Goal: Transaction & Acquisition: Purchase product/service

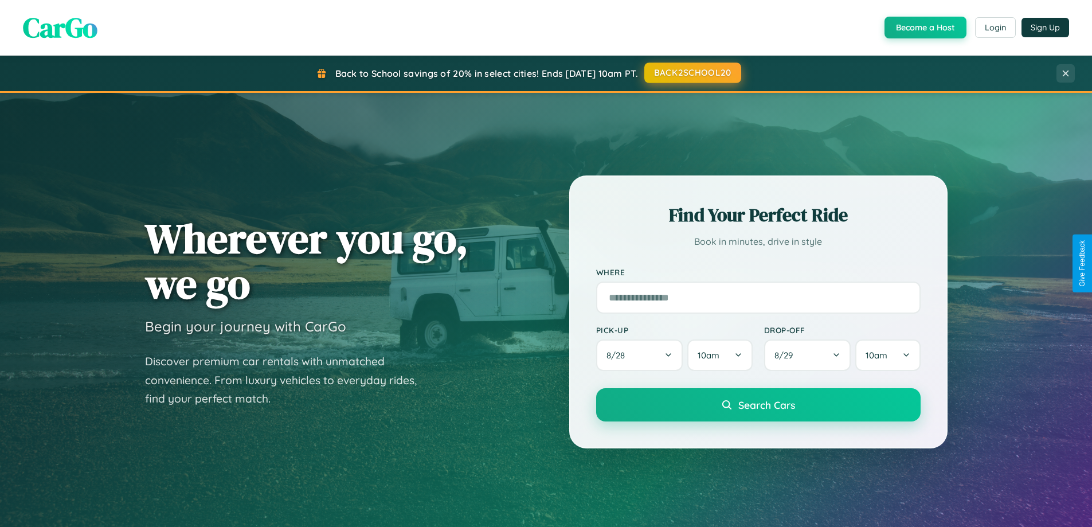
click at [692, 73] on button "BACK2SCHOOL20" at bounding box center [692, 72] width 97 height 21
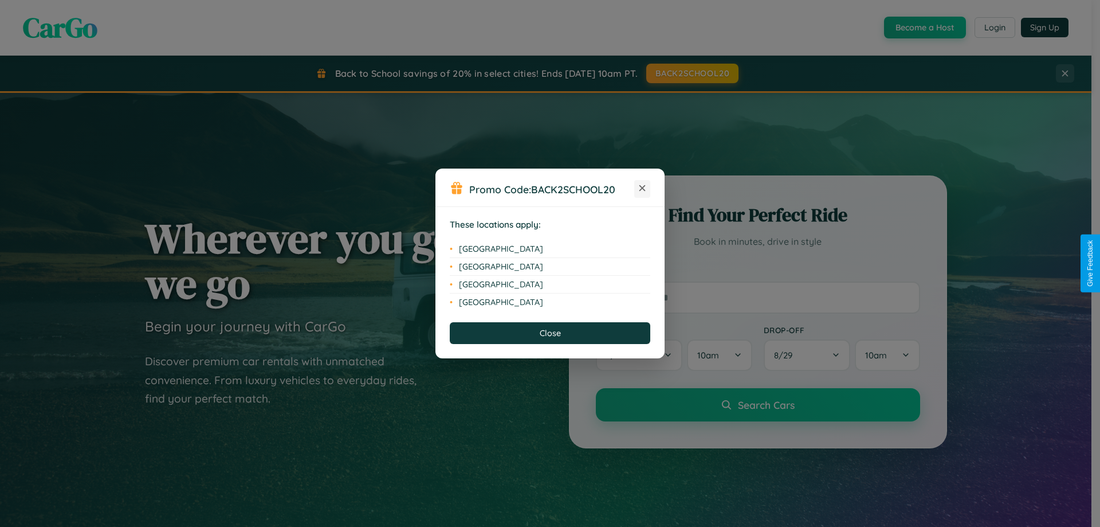
click at [642, 189] on icon at bounding box center [643, 188] width 6 height 6
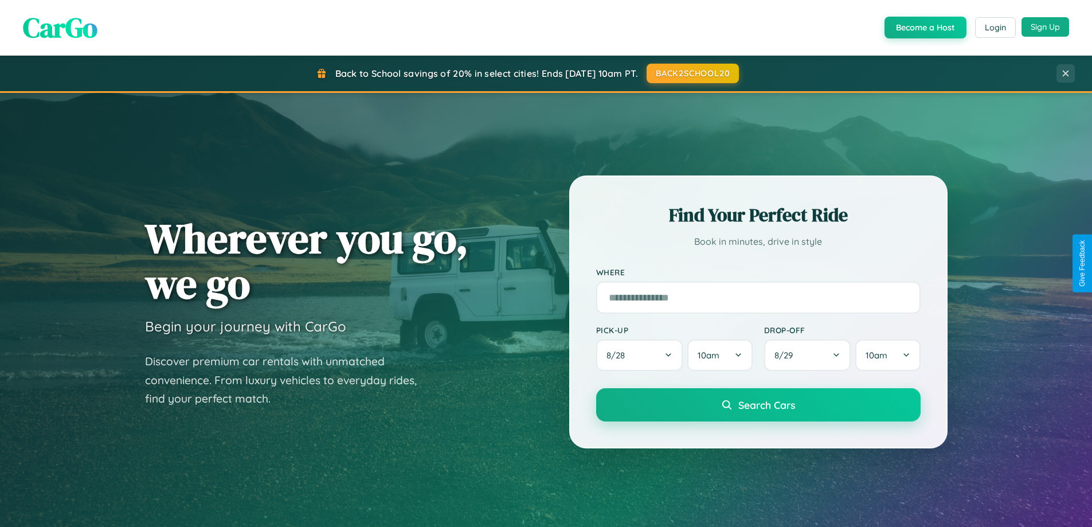
click at [1045, 28] on button "Sign Up" at bounding box center [1045, 26] width 48 height 19
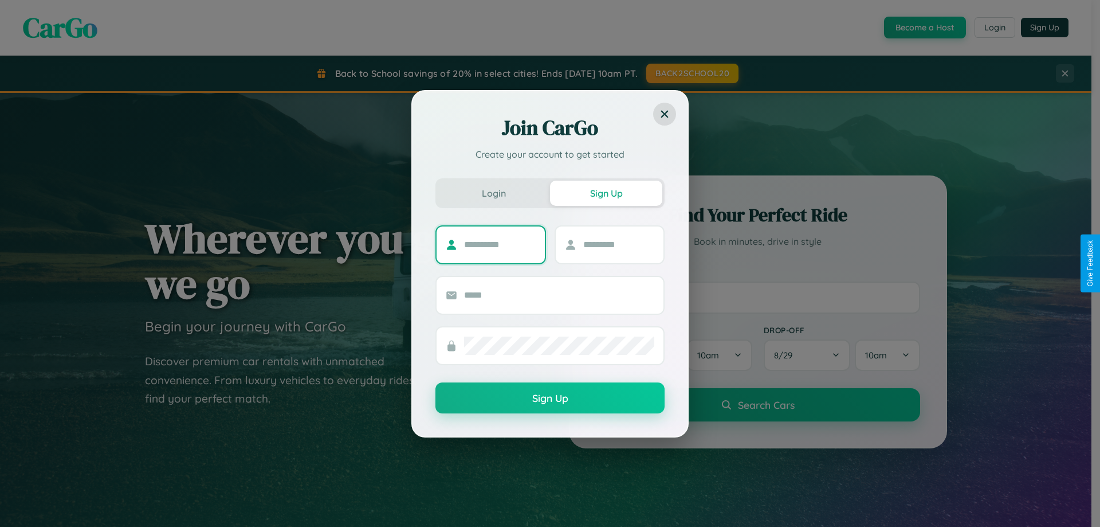
click at [500, 244] on input "text" at bounding box center [500, 245] width 72 height 18
type input "*****"
click at [618, 244] on input "text" at bounding box center [619, 245] width 72 height 18
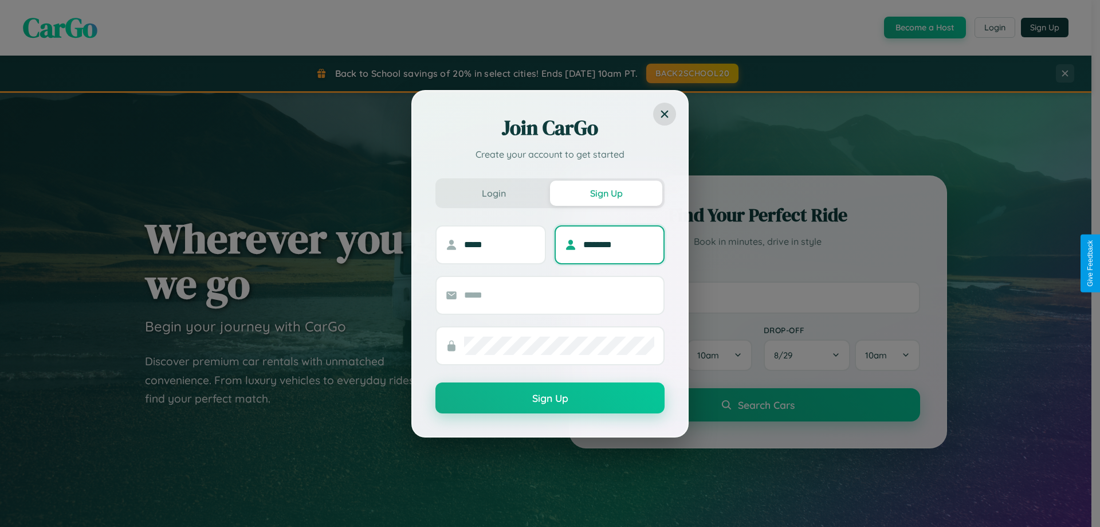
type input "********"
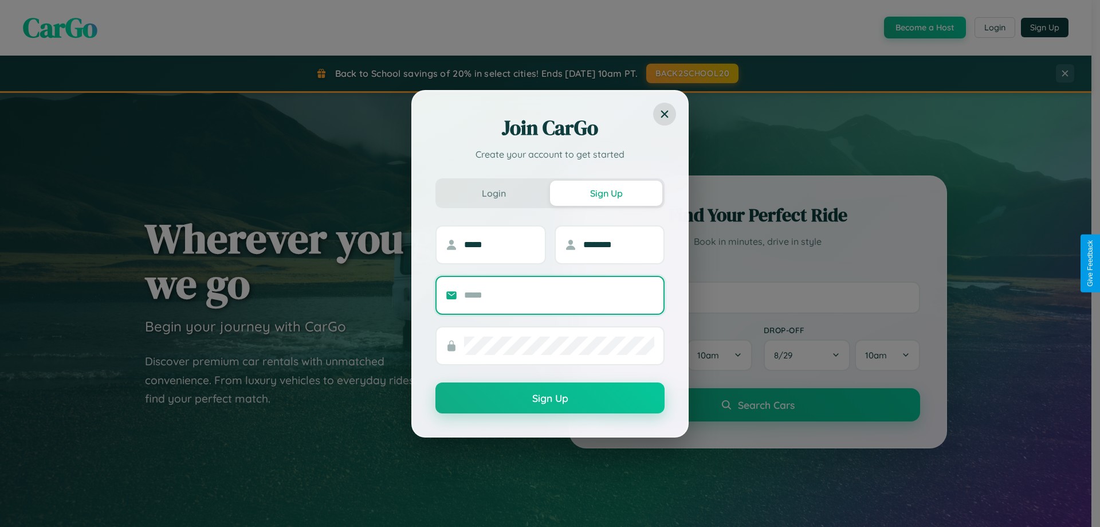
click at [559, 295] on input "text" at bounding box center [559, 295] width 190 height 18
type input "**********"
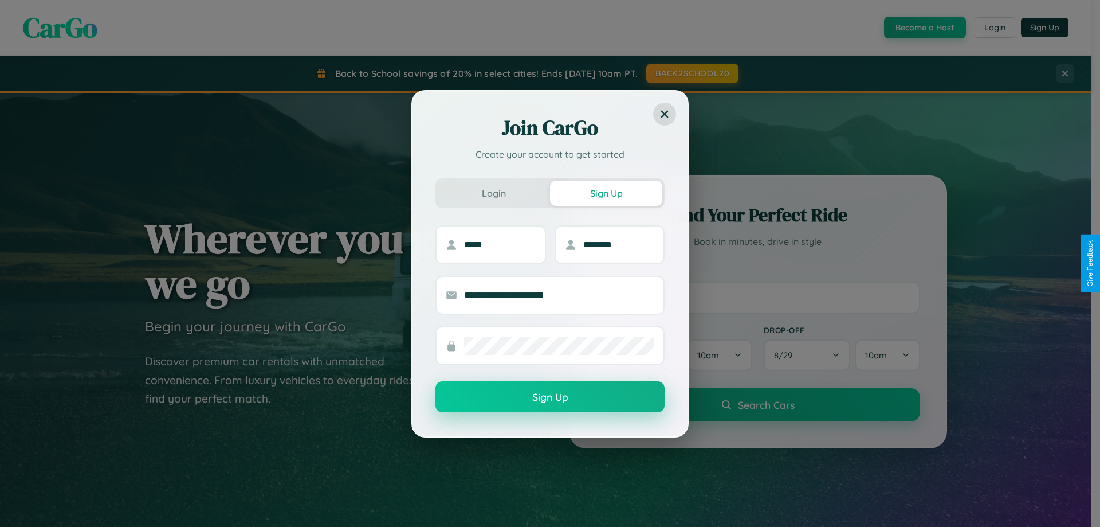
click at [550, 397] on button "Sign Up" at bounding box center [550, 396] width 229 height 31
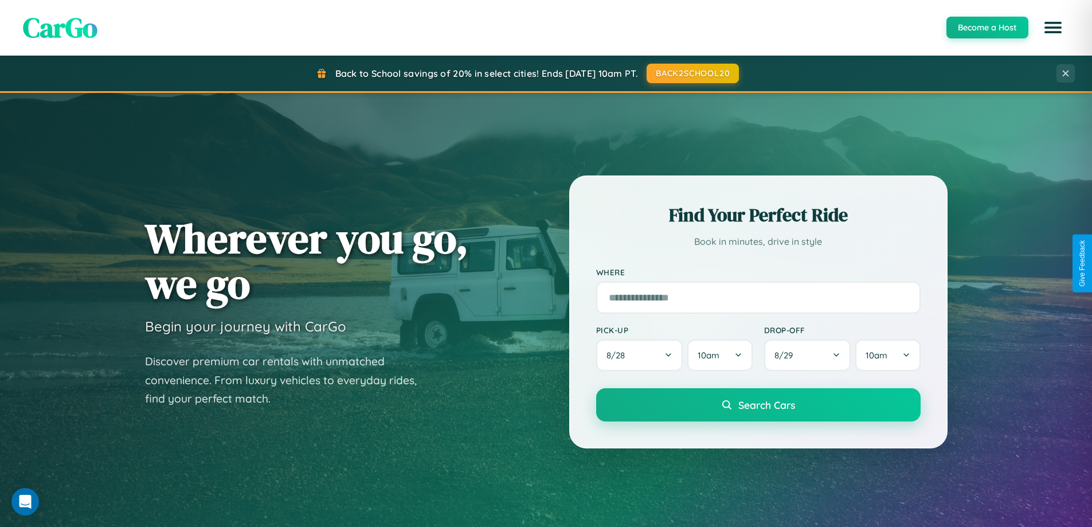
scroll to position [2205, 0]
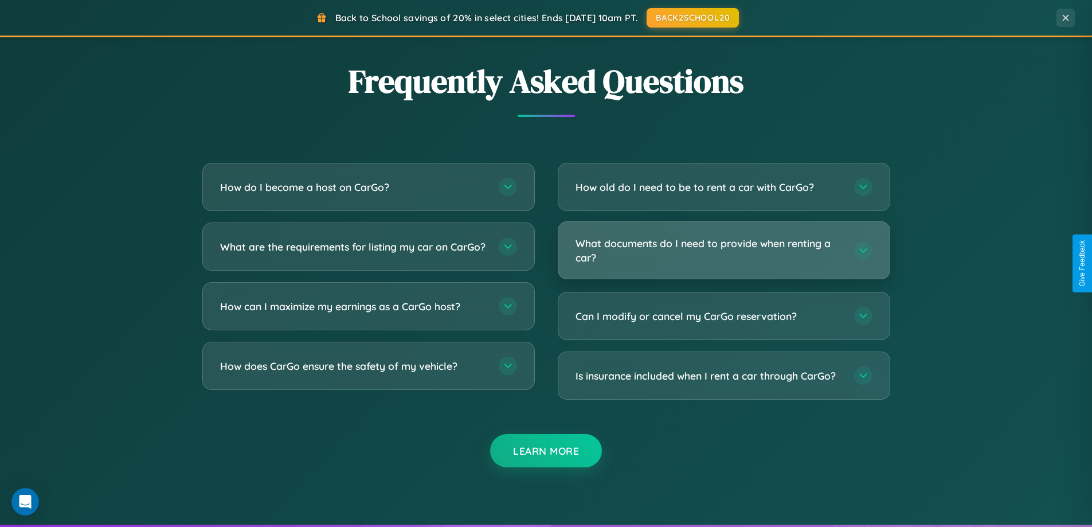
click at [723, 251] on h3 "What documents do I need to provide when renting a car?" at bounding box center [708, 250] width 267 height 28
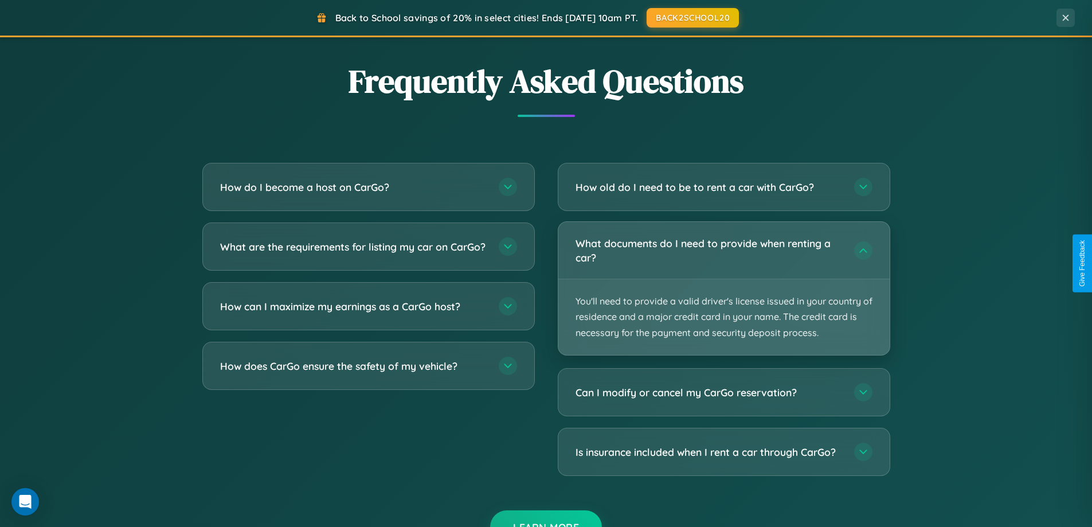
click at [723, 288] on p "You'll need to provide a valid driver's license issued in your country of resid…" at bounding box center [723, 317] width 331 height 76
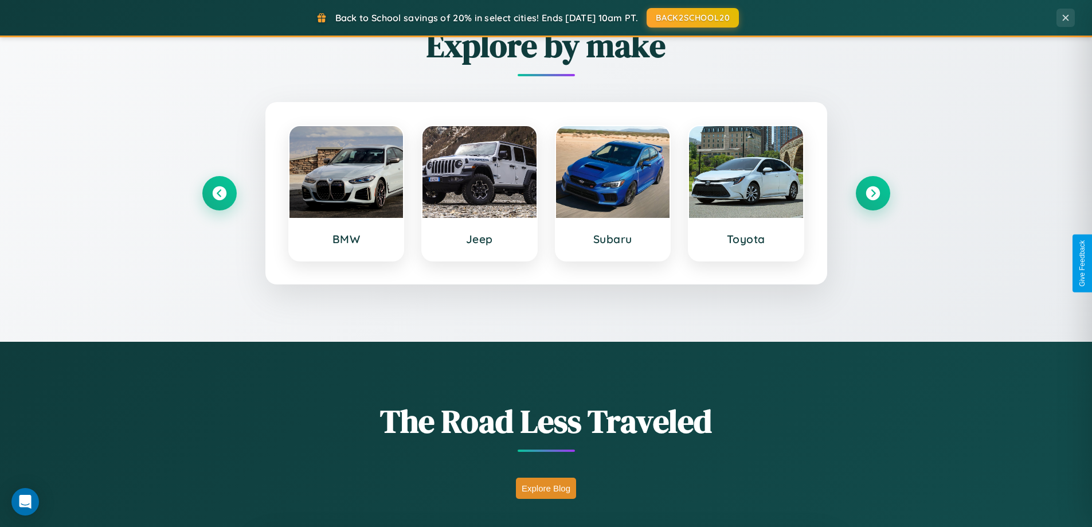
scroll to position [494, 0]
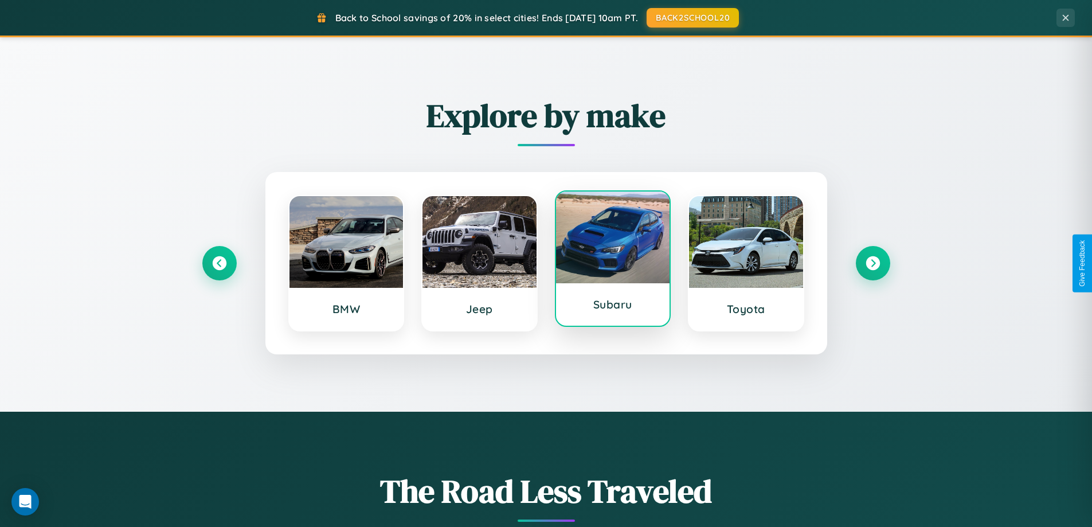
click at [612, 260] on div at bounding box center [613, 237] width 114 height 92
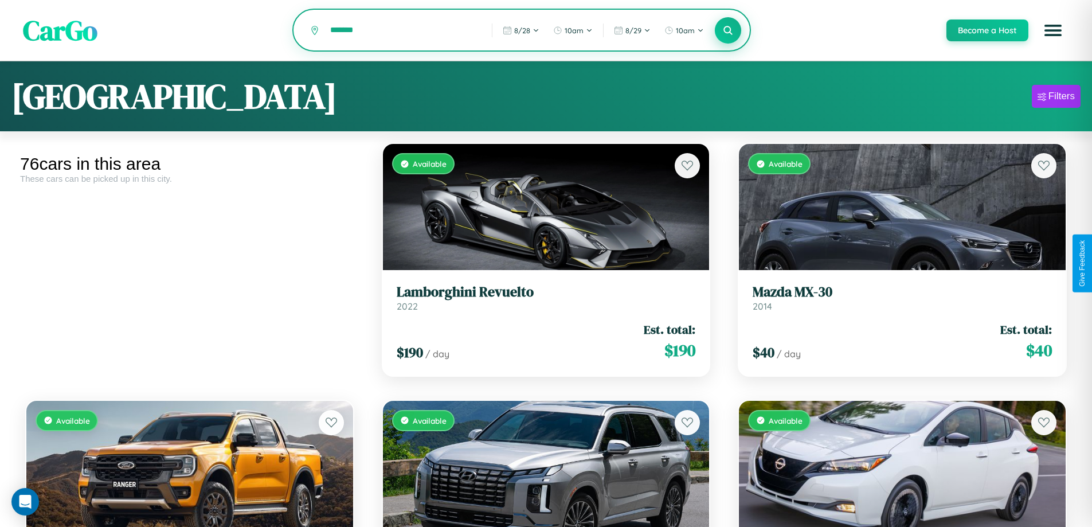
type input "*******"
click at [727, 30] on icon at bounding box center [728, 30] width 11 height 11
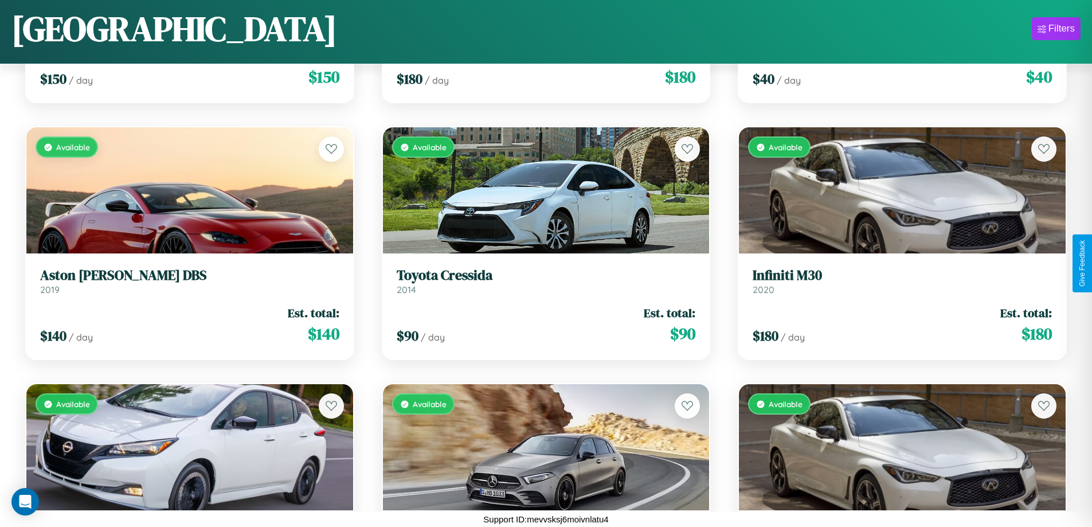
scroll to position [2728, 0]
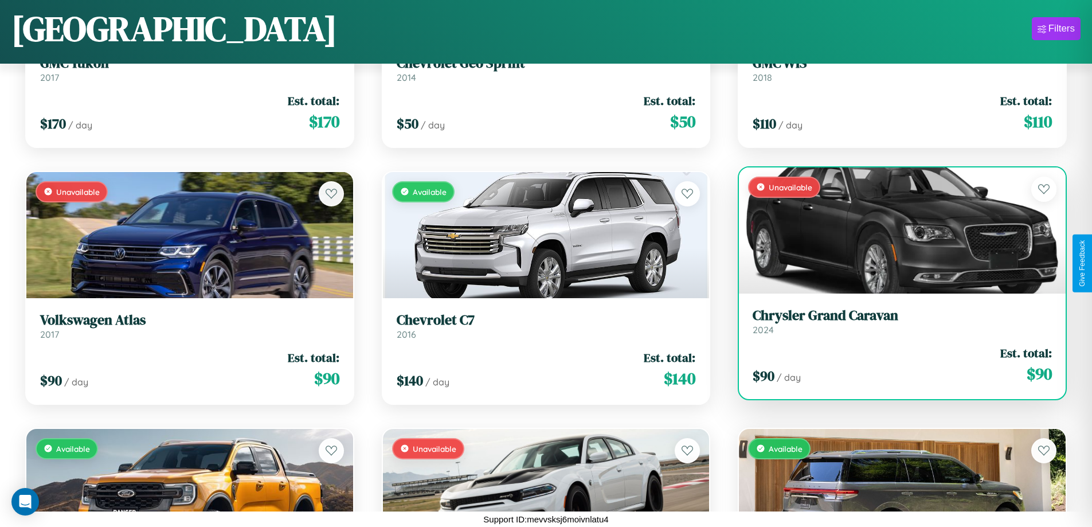
click at [895, 324] on link "Chrysler Grand Caravan 2024" at bounding box center [902, 321] width 299 height 28
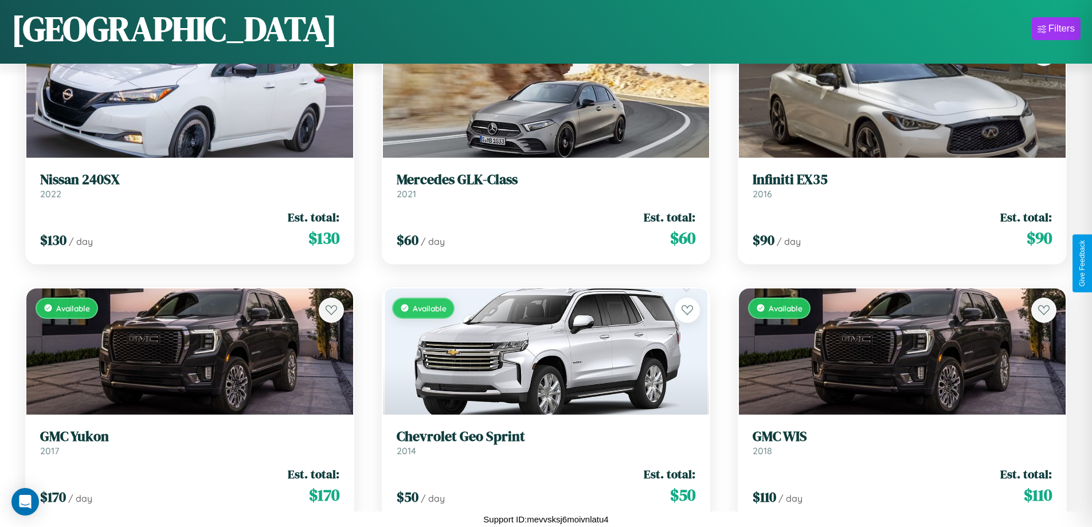
scroll to position [1958, 0]
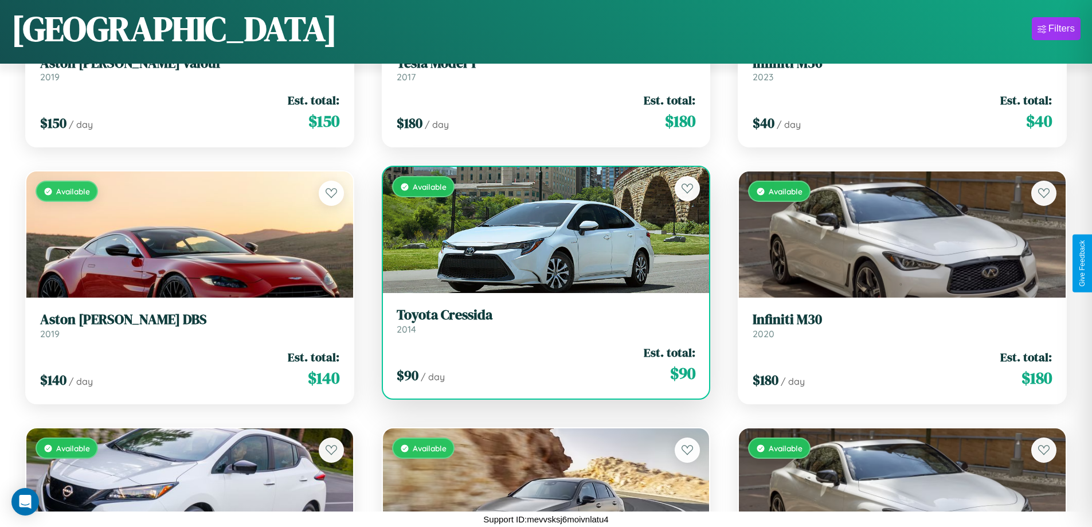
click at [541, 320] on h3 "Toyota Cressida" at bounding box center [546, 315] width 299 height 17
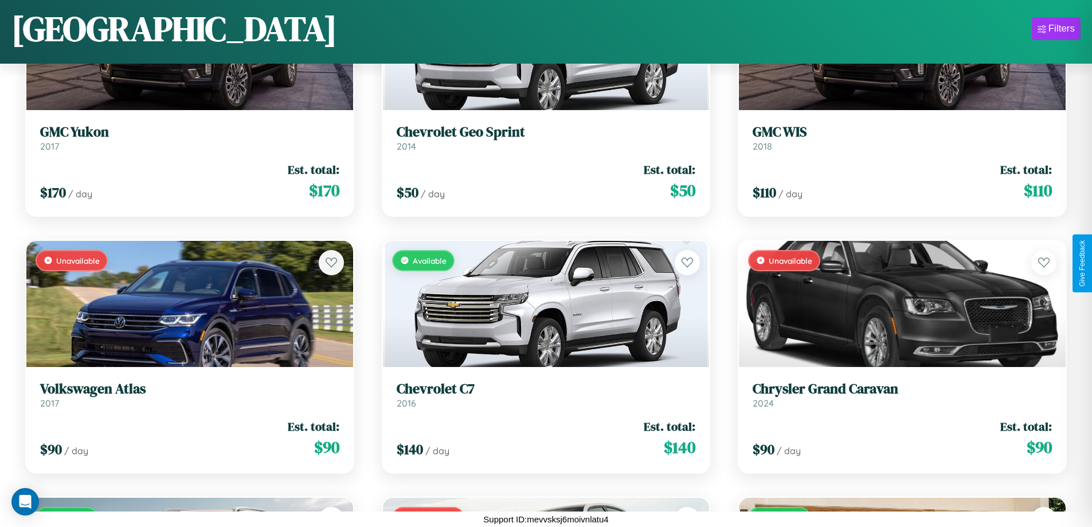
scroll to position [2728, 0]
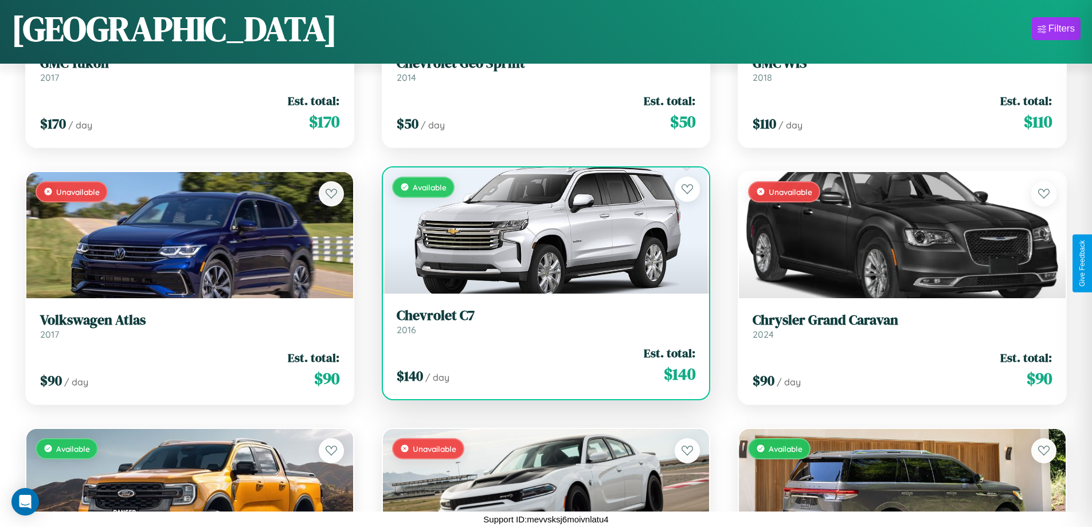
click at [541, 321] on h3 "Chevrolet C7" at bounding box center [546, 315] width 299 height 17
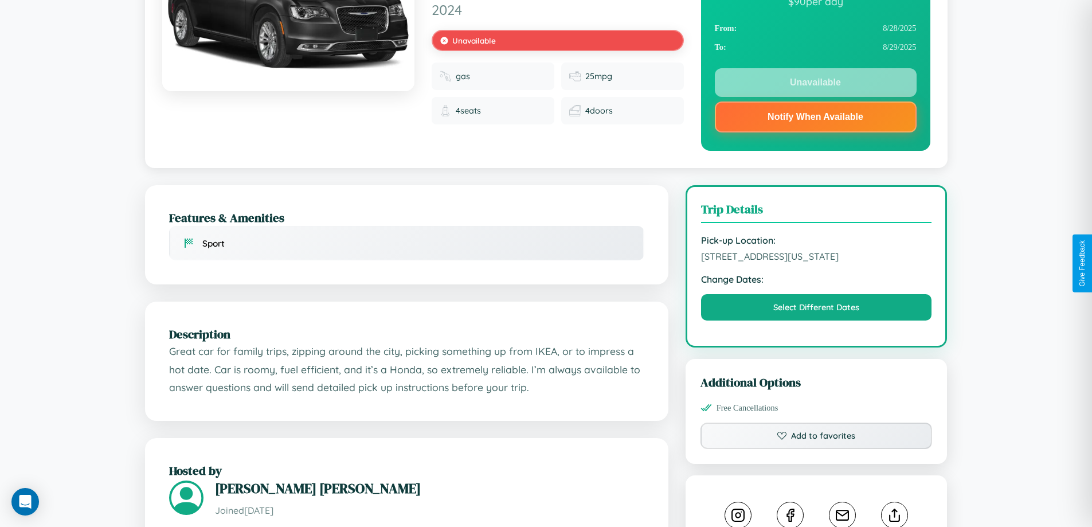
scroll to position [159, 0]
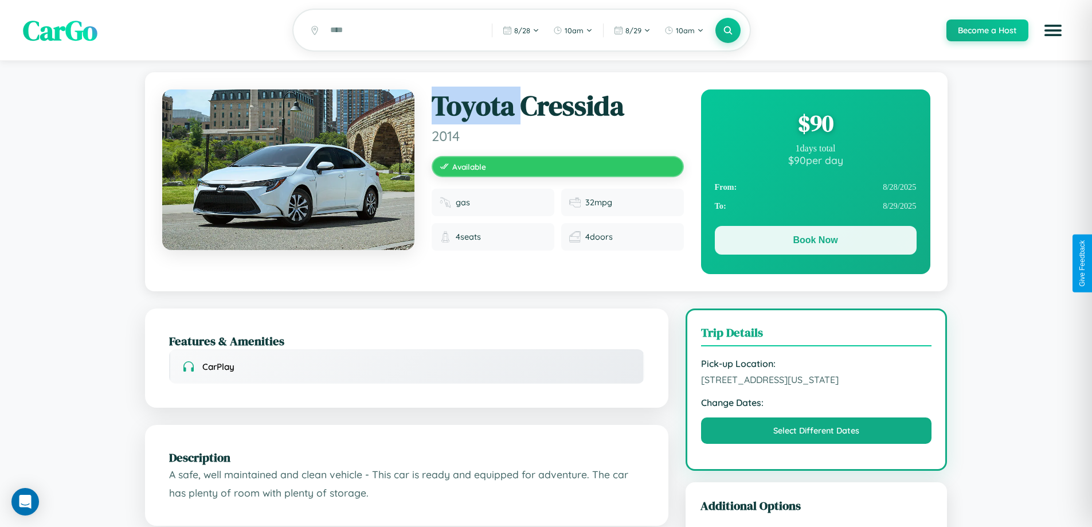
click at [815, 242] on button "Book Now" at bounding box center [816, 240] width 202 height 29
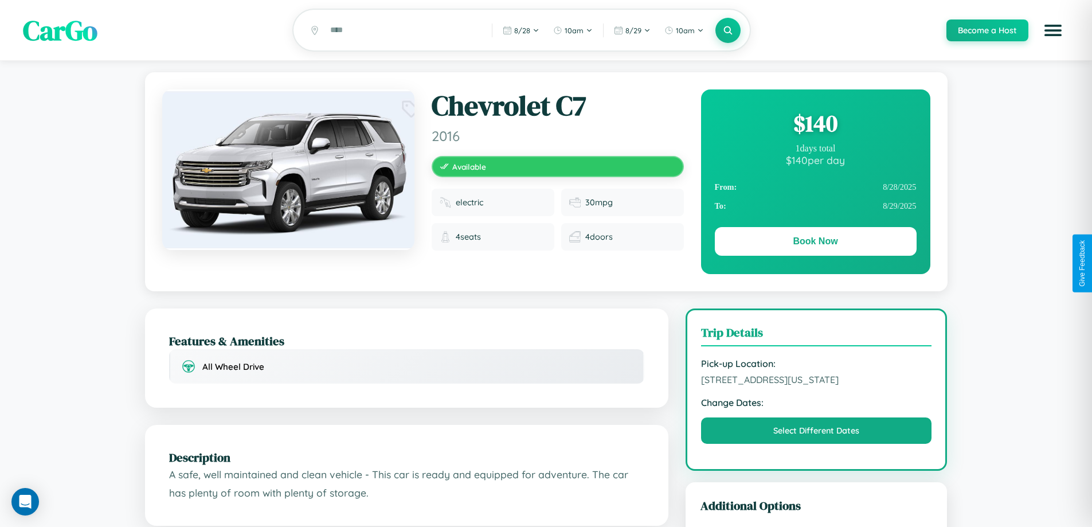
click at [815, 125] on div "$ 140" at bounding box center [816, 123] width 202 height 31
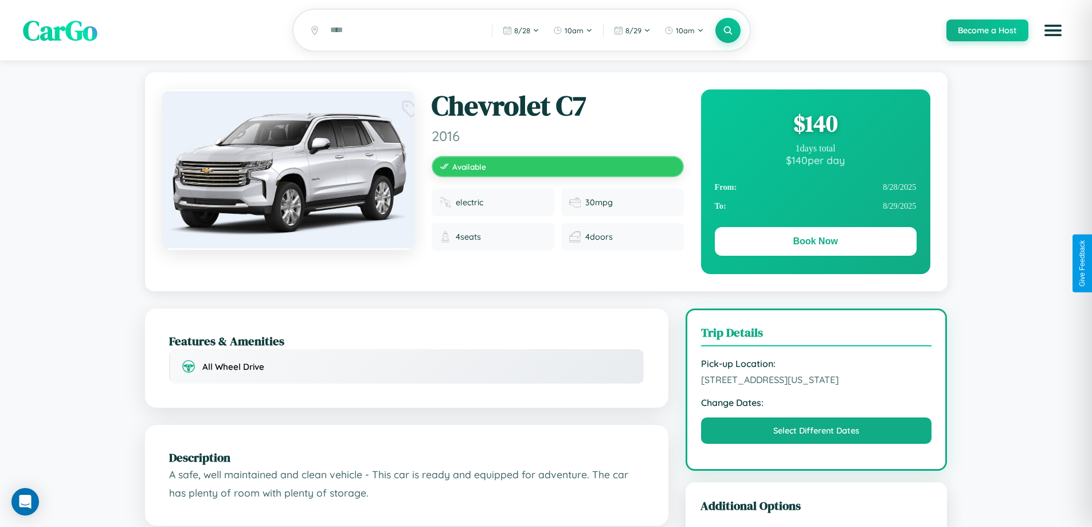
click at [815, 125] on div "$ 140" at bounding box center [816, 123] width 202 height 31
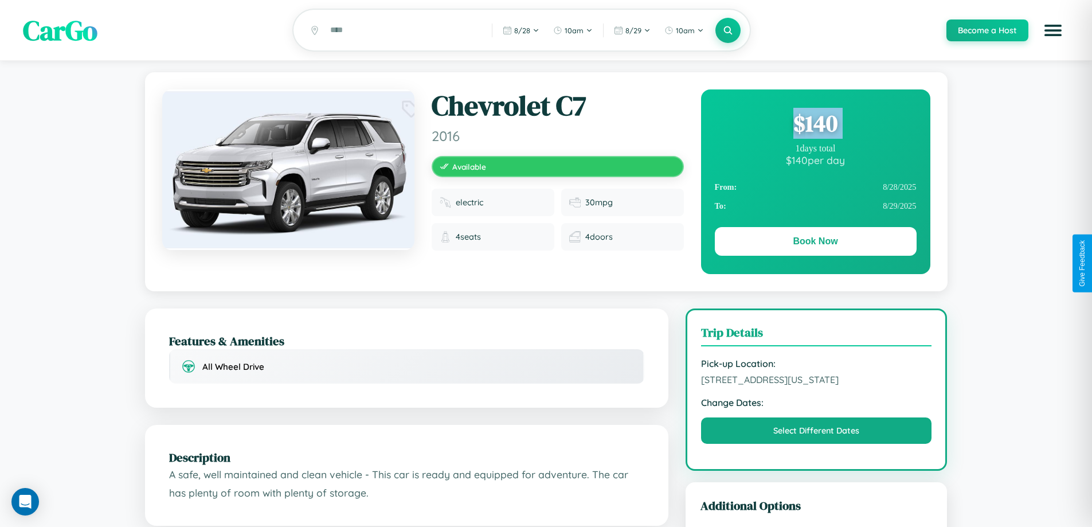
click at [815, 125] on div "$ 140" at bounding box center [816, 123] width 202 height 31
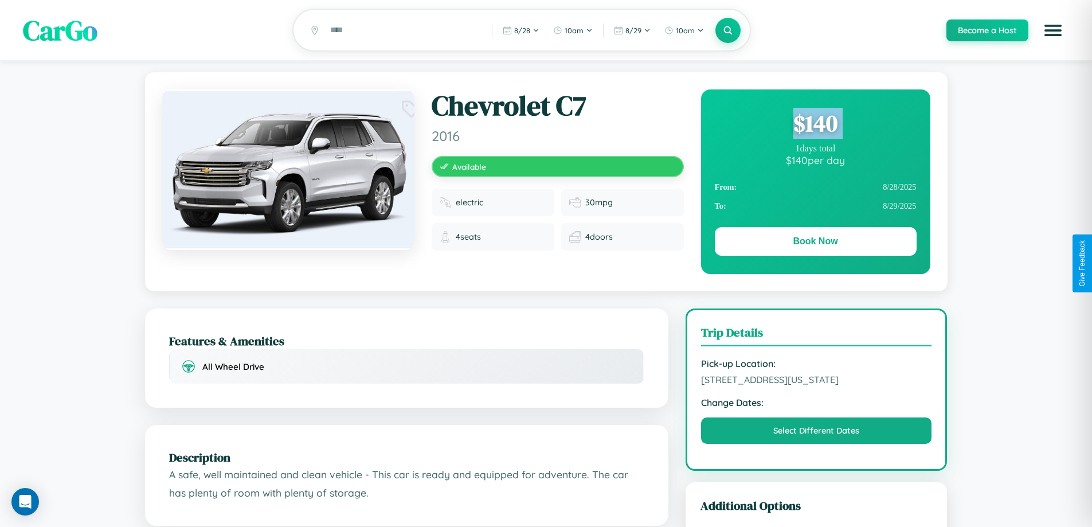
click at [815, 125] on div "$ 140" at bounding box center [816, 123] width 202 height 31
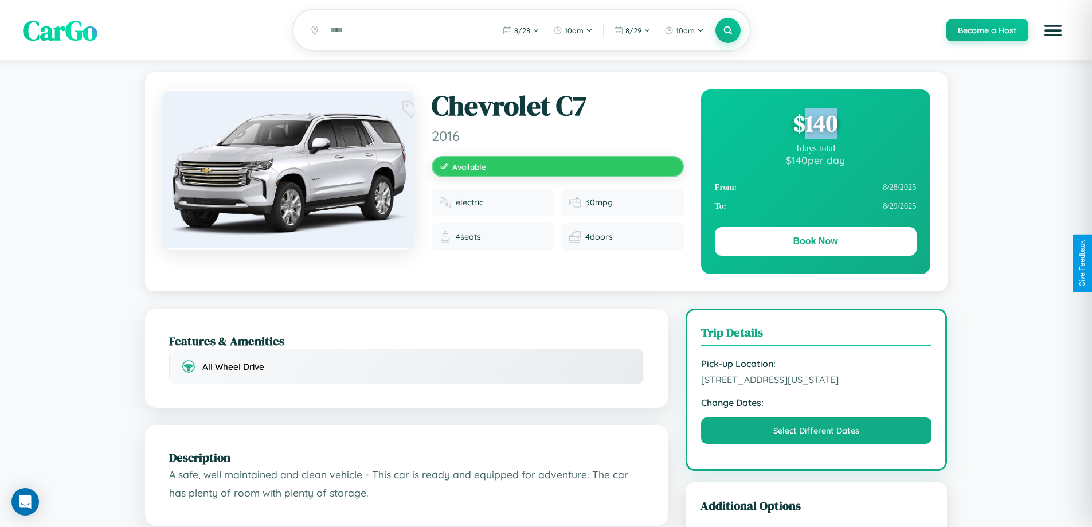
click at [815, 125] on div "$ 140" at bounding box center [816, 123] width 202 height 31
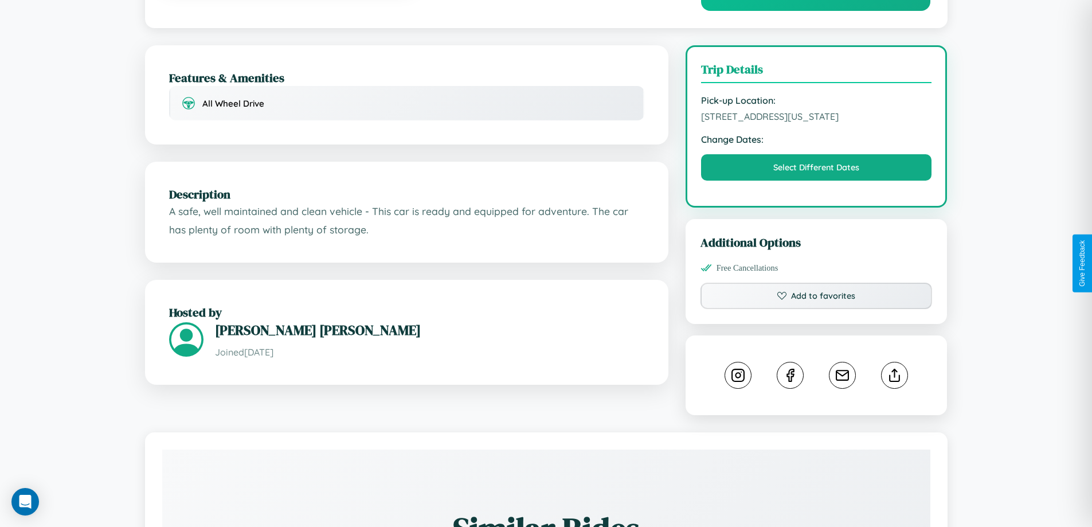
scroll to position [309, 0]
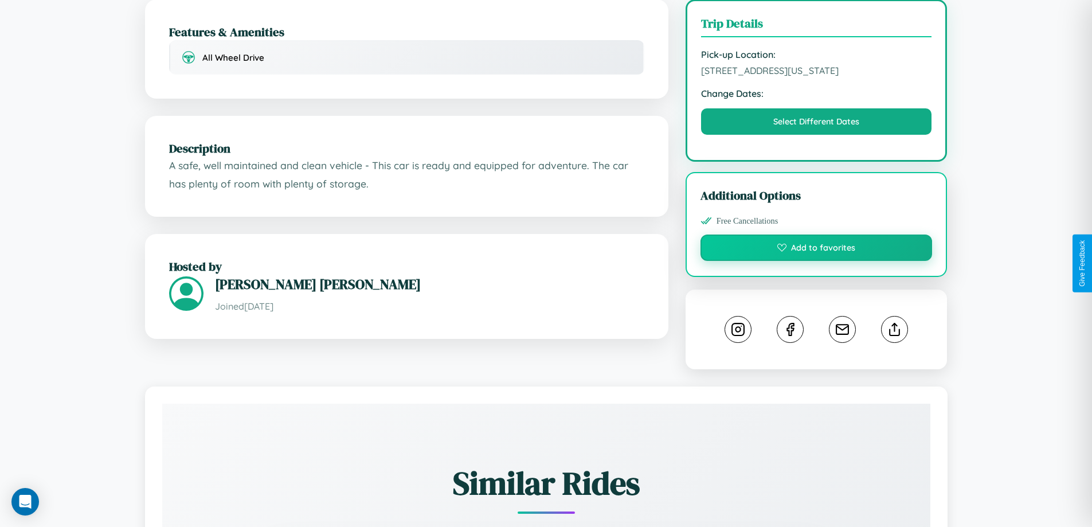
click at [816, 261] on button "Add to favorites" at bounding box center [816, 247] width 232 height 26
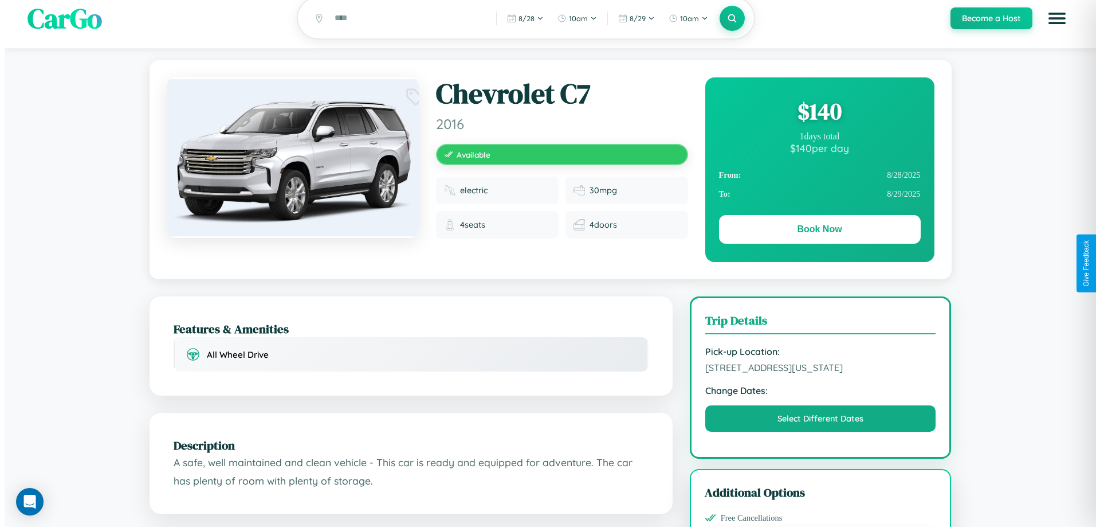
scroll to position [0, 0]
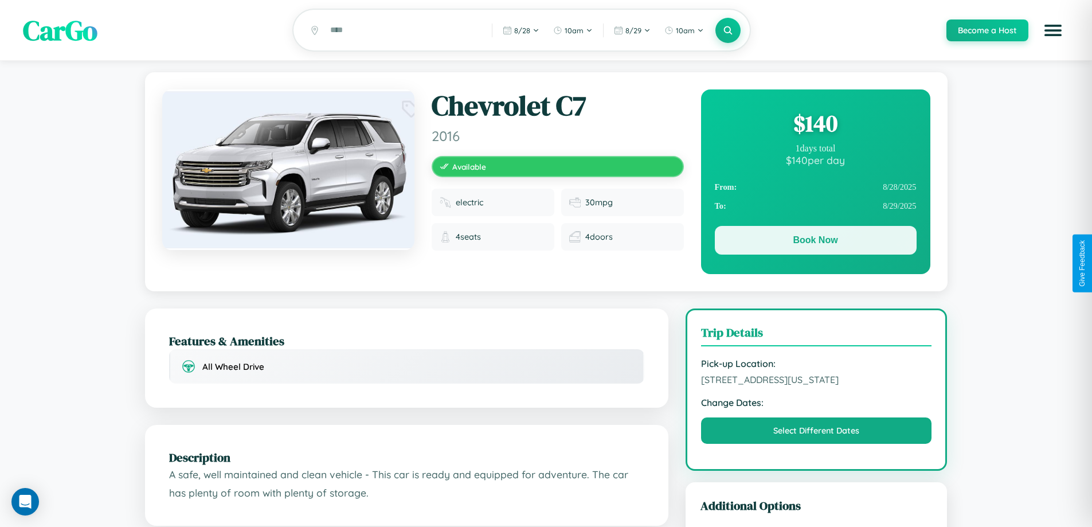
click at [815, 242] on button "Book Now" at bounding box center [816, 240] width 202 height 29
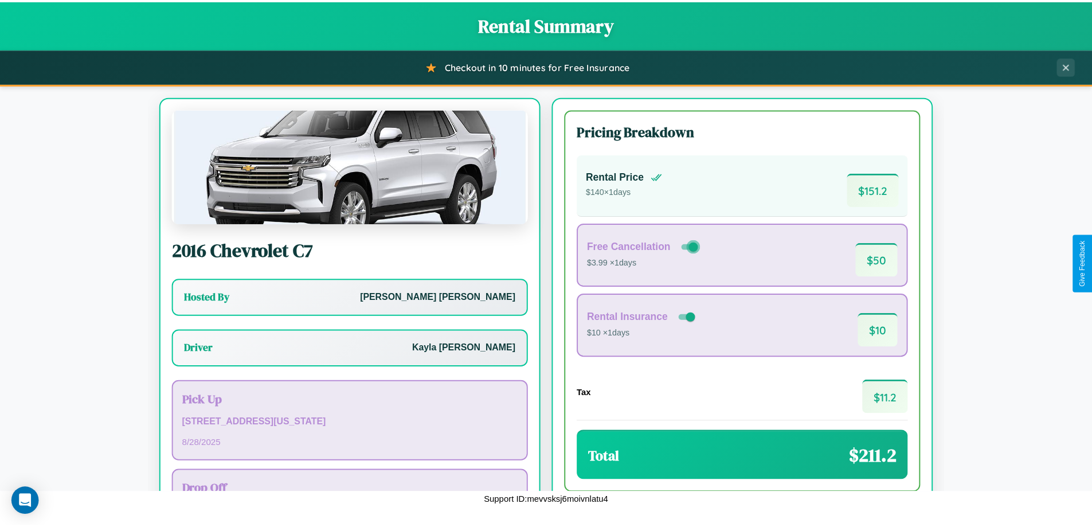
scroll to position [83, 0]
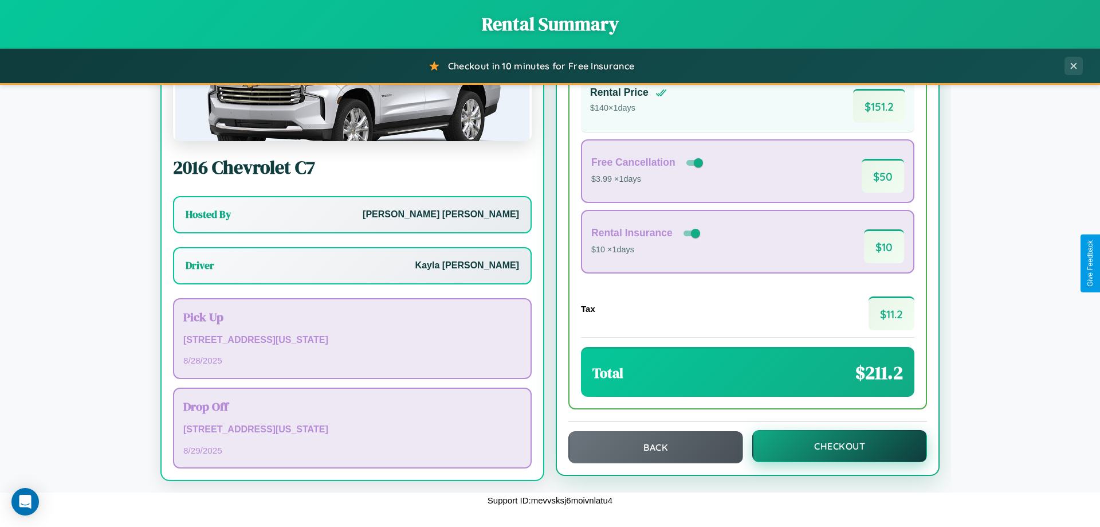
click at [832, 446] on button "Checkout" at bounding box center [840, 446] width 175 height 32
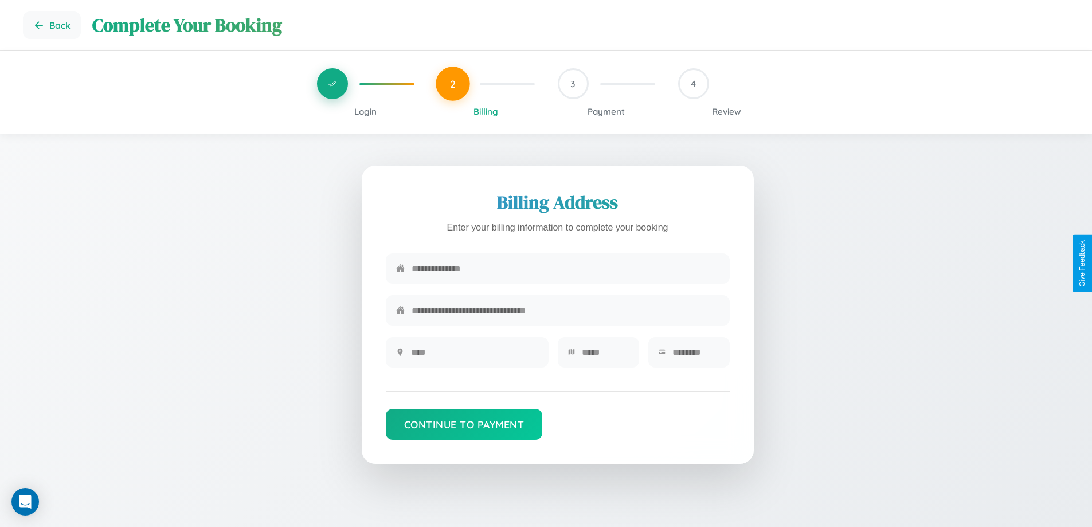
click at [565, 270] on input "text" at bounding box center [566, 268] width 308 height 28
type input "**********"
click at [474, 356] on input "text" at bounding box center [474, 352] width 127 height 28
type input "********"
click at [605, 356] on input "text" at bounding box center [605, 352] width 47 height 28
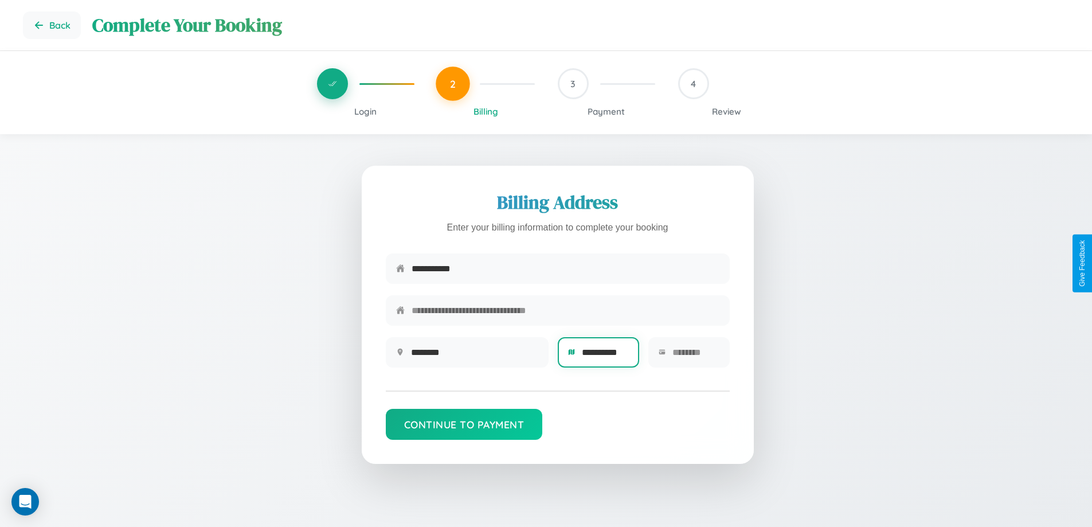
type input "**********"
click at [695, 356] on input "text" at bounding box center [695, 352] width 47 height 28
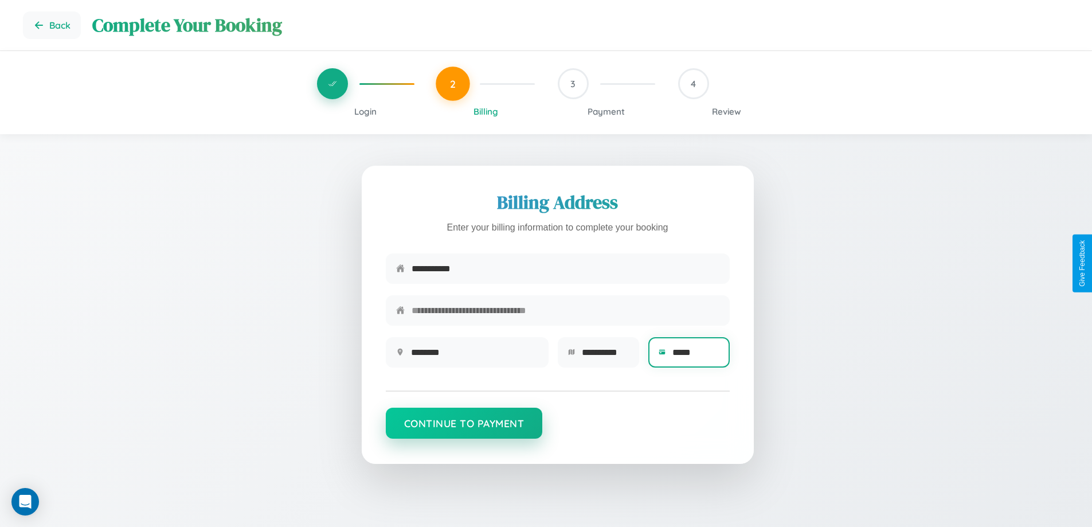
type input "*****"
click at [464, 429] on button "Continue to Payment" at bounding box center [464, 423] width 157 height 31
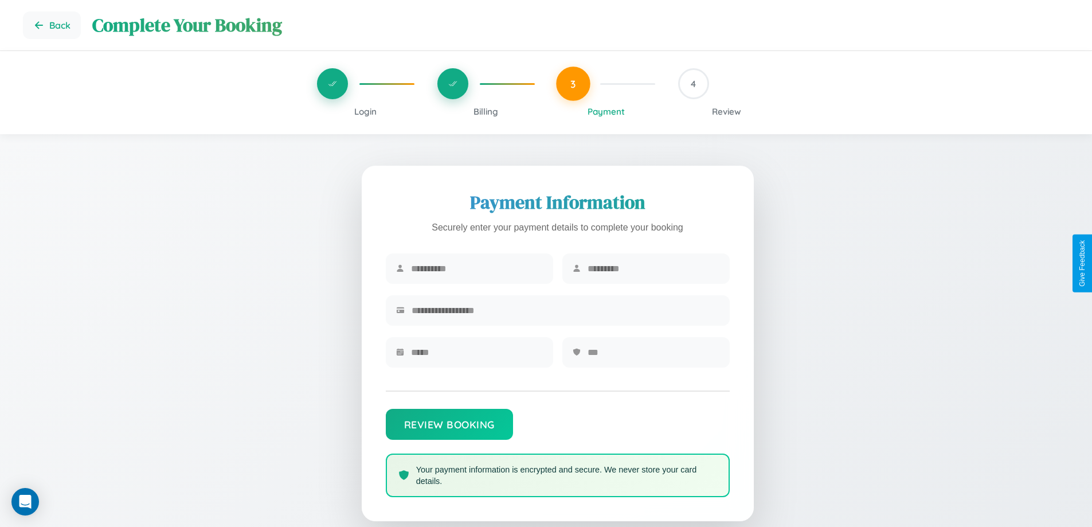
click at [476, 269] on input "text" at bounding box center [477, 268] width 132 height 28
type input "******"
click at [653, 269] on input "text" at bounding box center [653, 268] width 132 height 28
type input "******"
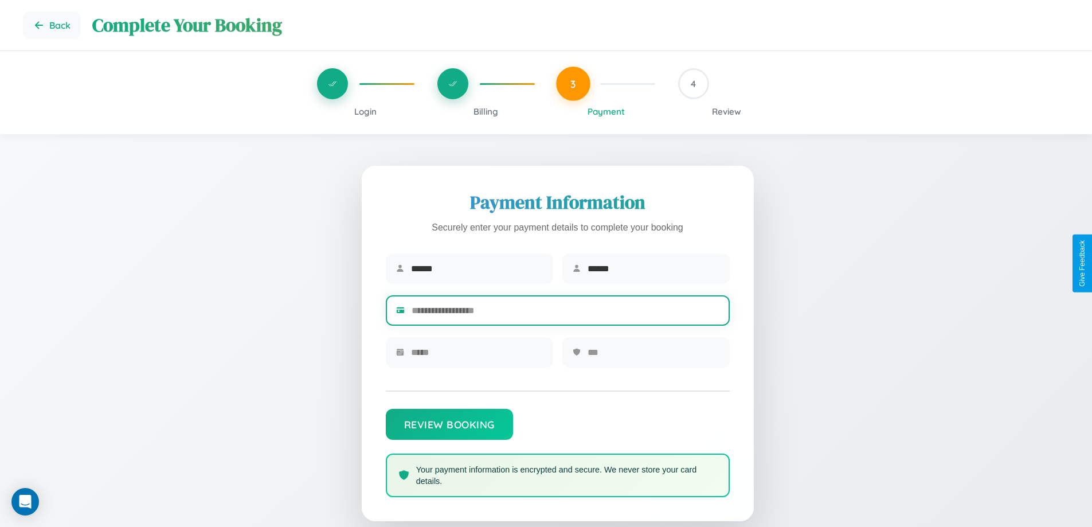
click at [565, 312] on input "text" at bounding box center [566, 310] width 308 height 28
type input "**********"
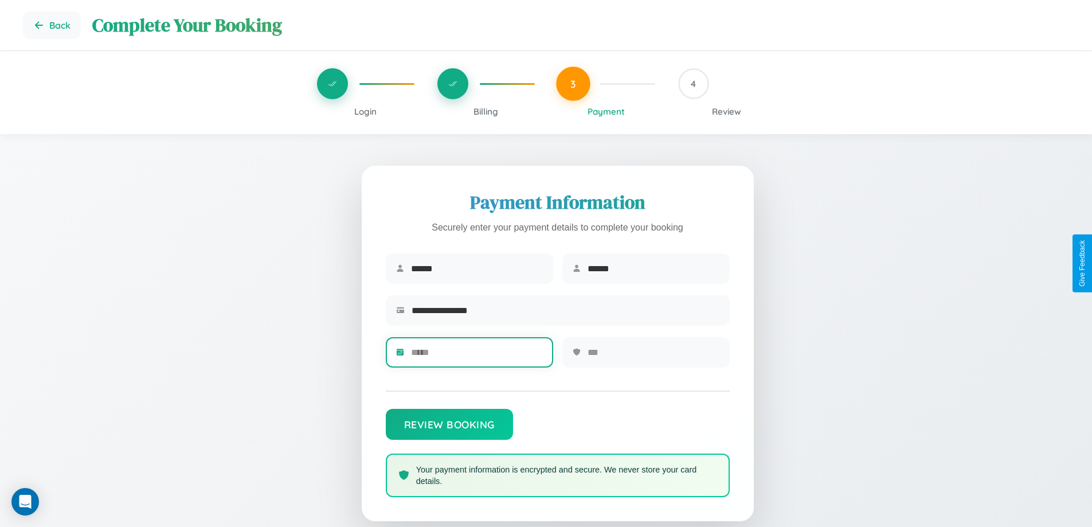
click at [476, 356] on input "text" at bounding box center [477, 352] width 132 height 28
type input "*****"
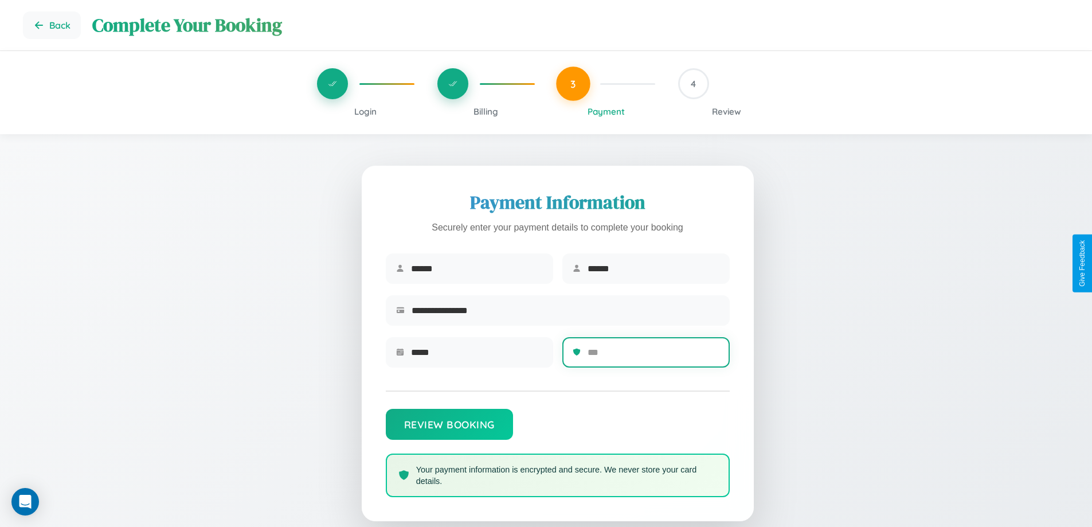
click at [653, 356] on input "text" at bounding box center [653, 352] width 132 height 28
type input "***"
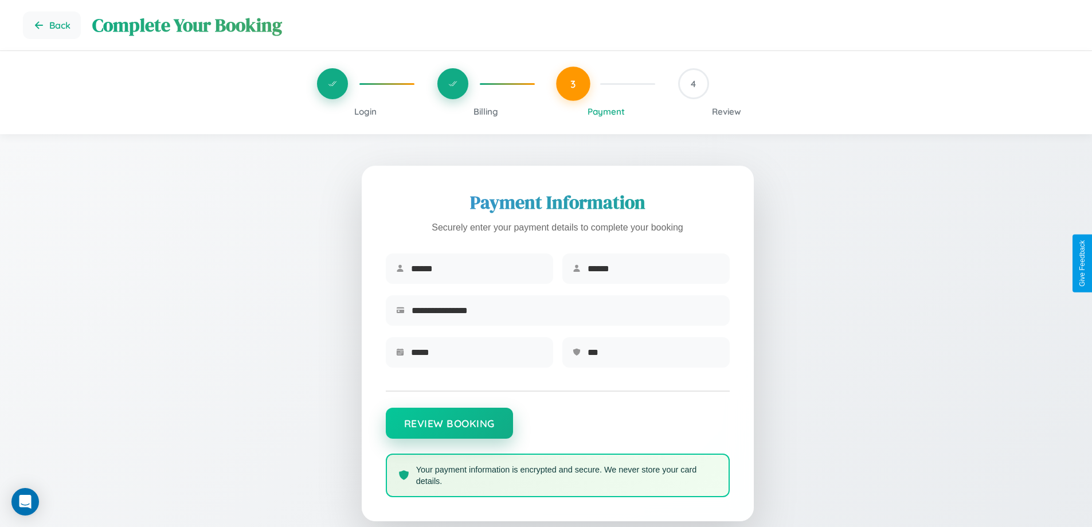
click at [449, 429] on button "Review Booking" at bounding box center [449, 423] width 127 height 31
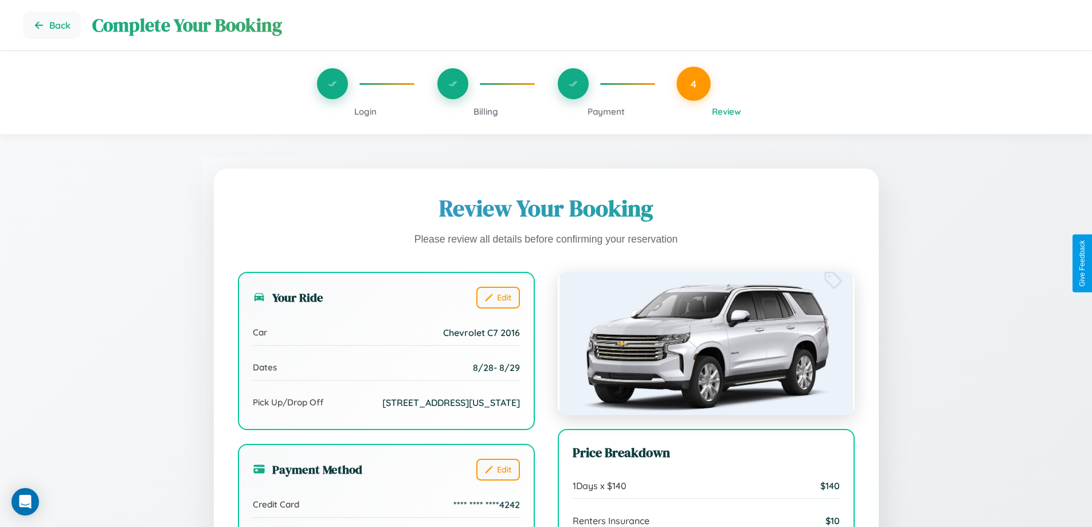
click at [606, 111] on span "Payment" at bounding box center [605, 111] width 37 height 11
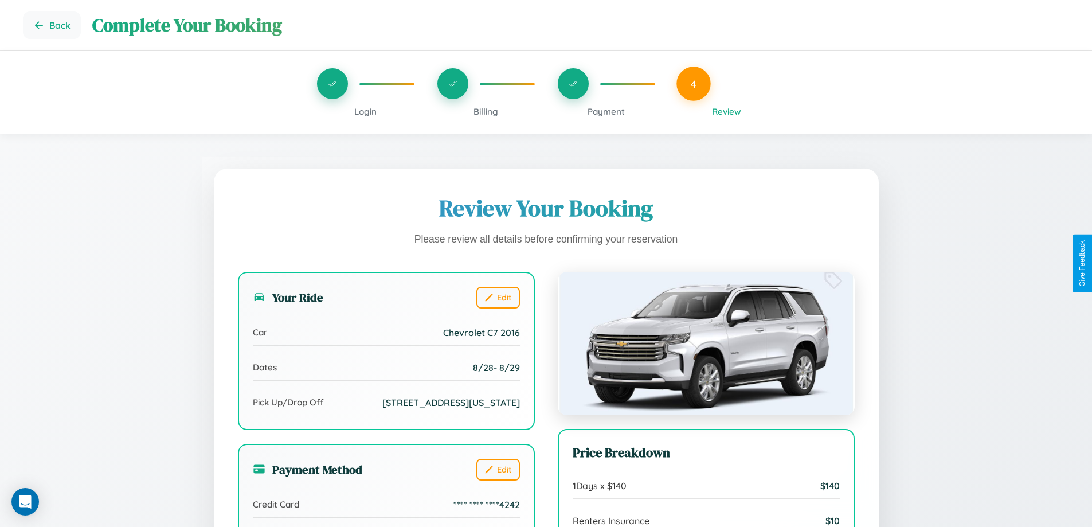
click at [606, 111] on span "Payment" at bounding box center [605, 111] width 37 height 11
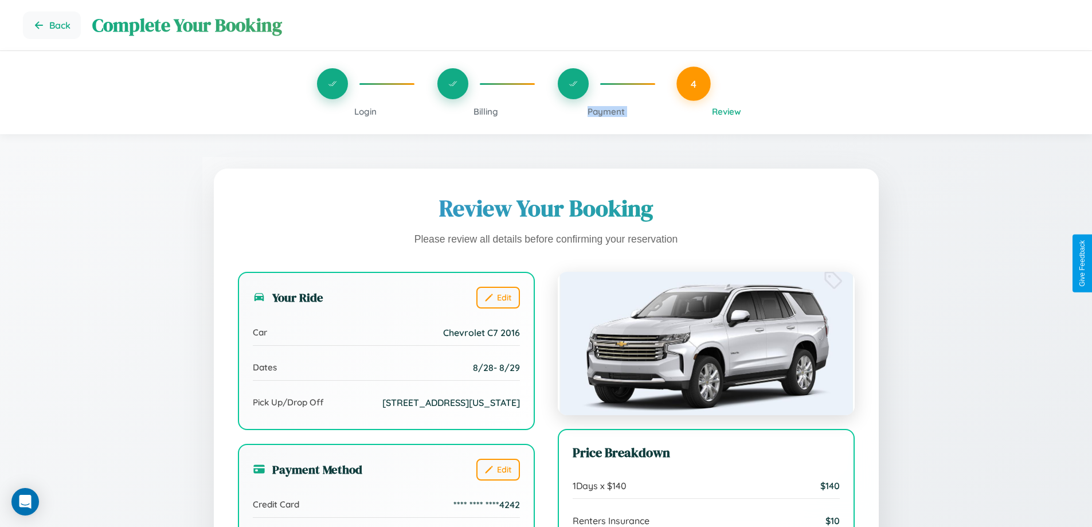
click at [606, 111] on span "Payment" at bounding box center [605, 111] width 37 height 11
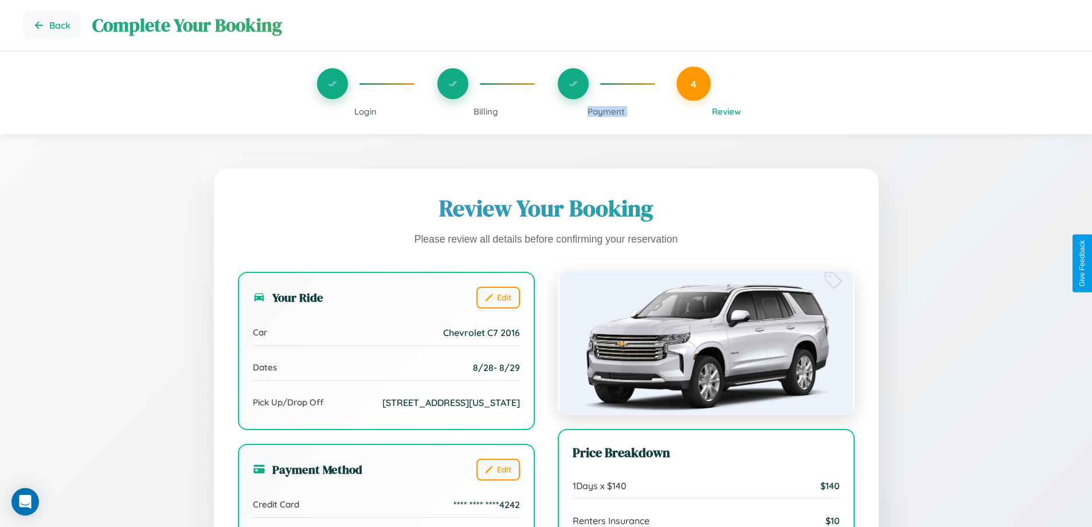
click at [606, 111] on span "Payment" at bounding box center [605, 111] width 37 height 11
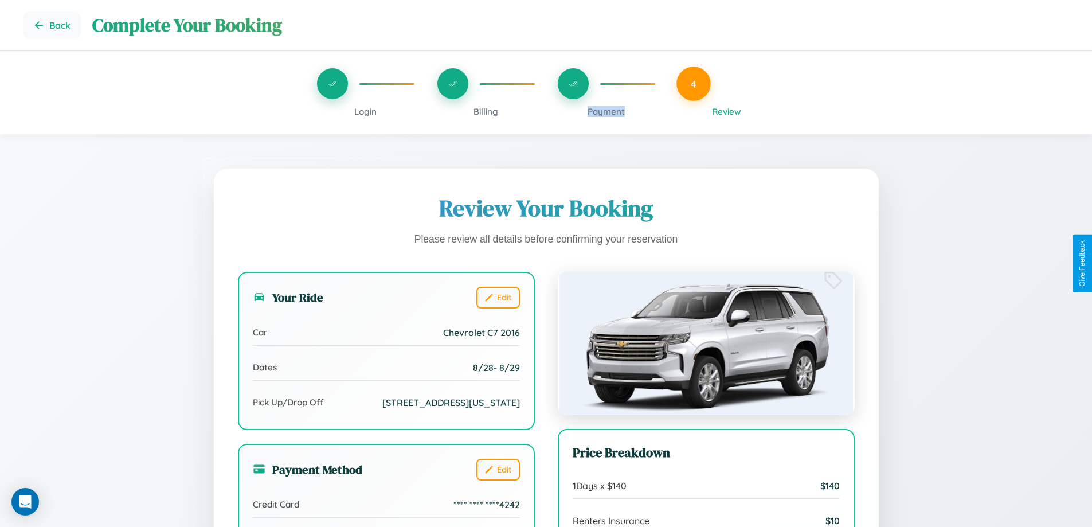
click at [606, 111] on span "Payment" at bounding box center [605, 111] width 37 height 11
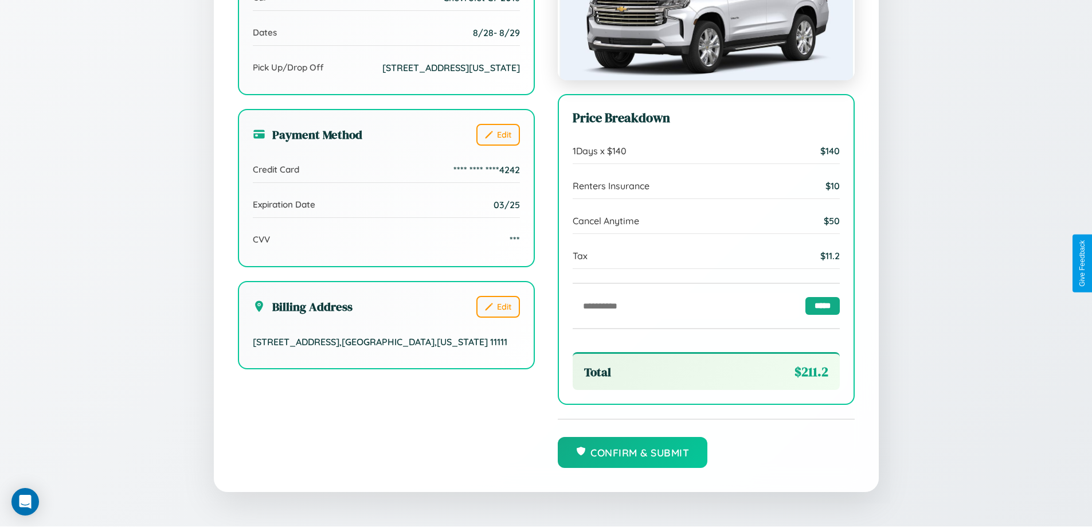
scroll to position [351, 0]
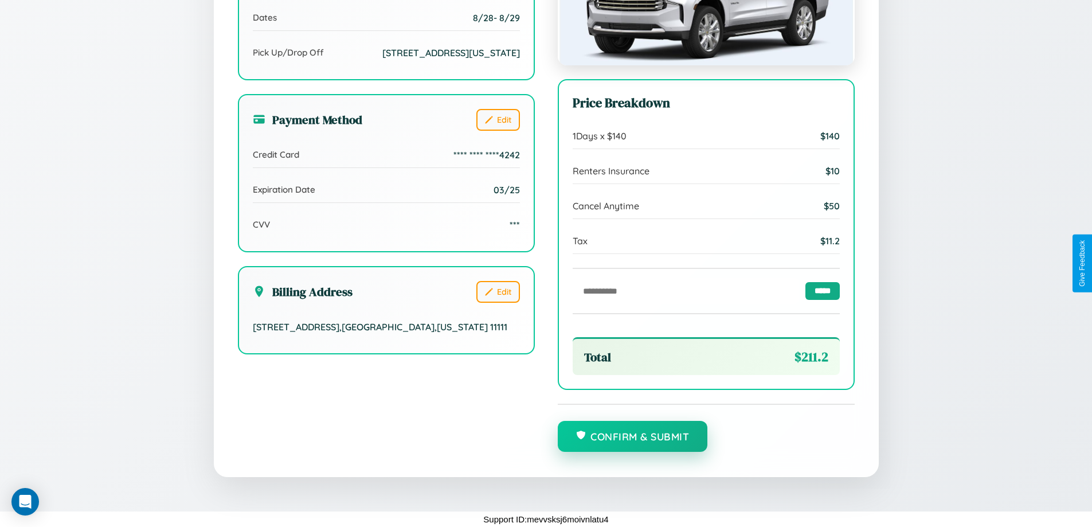
click at [632, 437] on button "Confirm & Submit" at bounding box center [633, 436] width 150 height 31
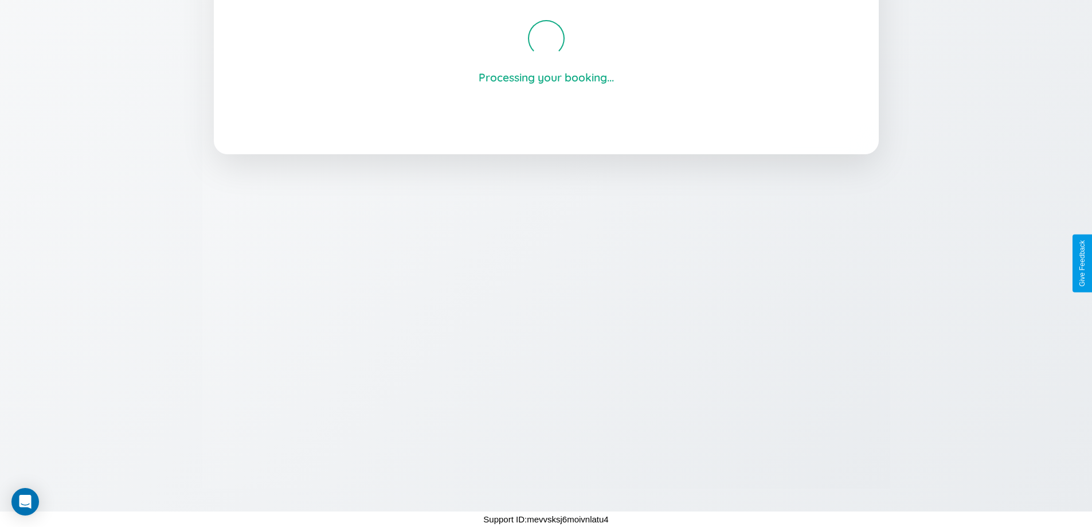
scroll to position [218, 0]
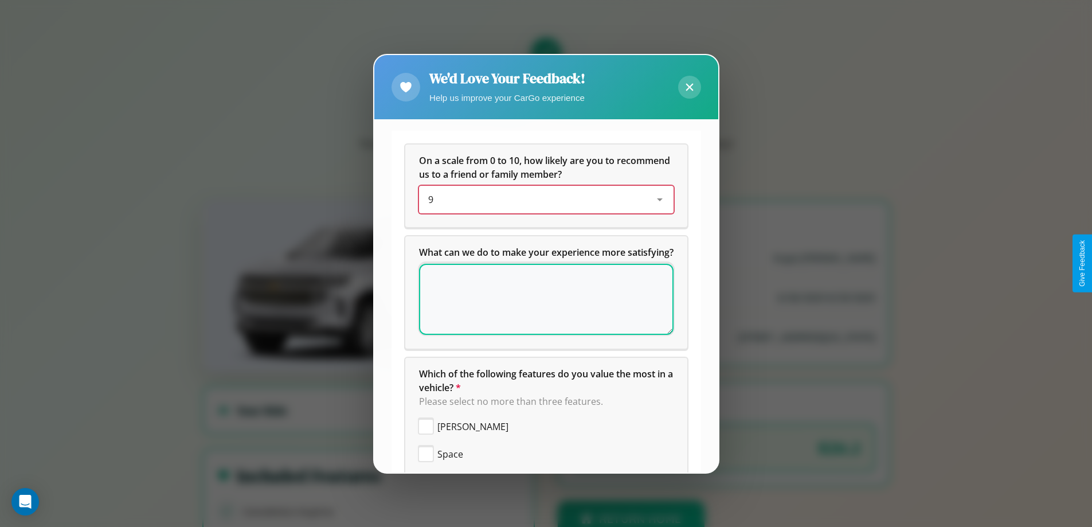
click at [542, 199] on div "9" at bounding box center [537, 200] width 218 height 14
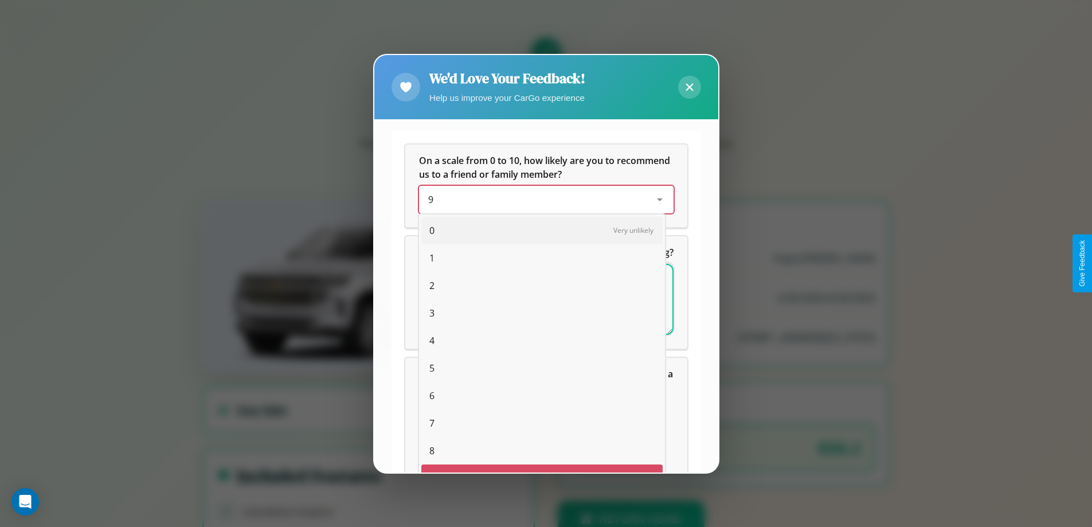
scroll to position [20, 47]
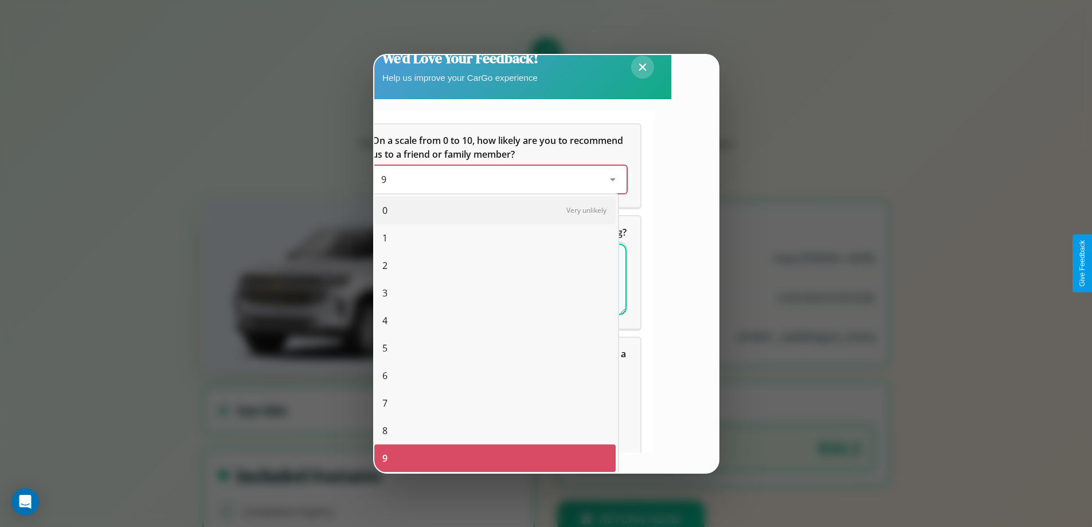
click at [385, 403] on span "7" at bounding box center [384, 403] width 5 height 14
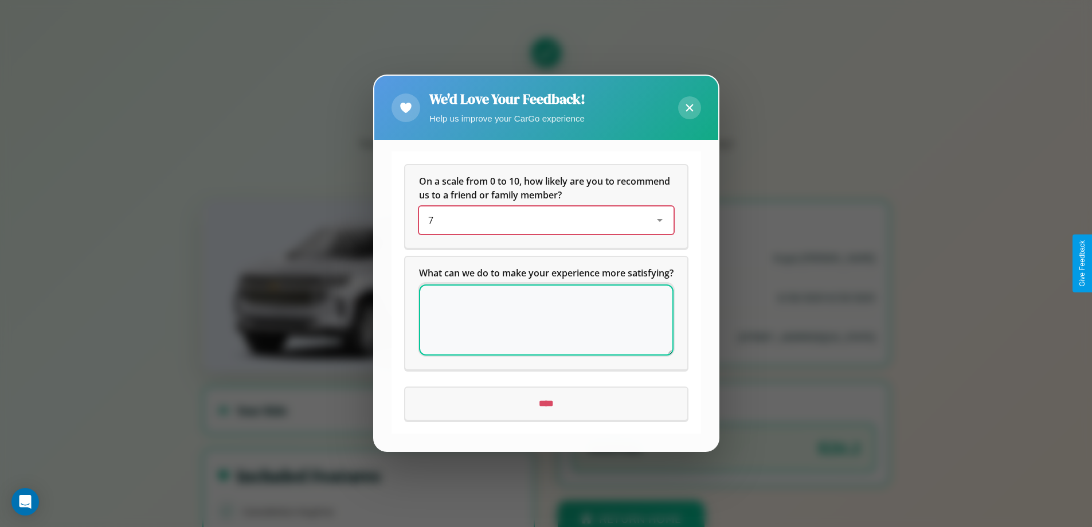
scroll to position [0, 0]
